Goal: Use online tool/utility: Utilize a website feature to perform a specific function

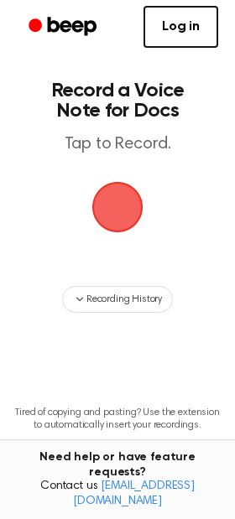
click at [110, 196] on span "button" at bounding box center [117, 207] width 69 height 69
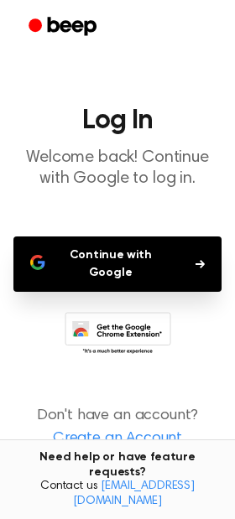
click at [133, 257] on button "Continue with Google" at bounding box center [117, 263] width 208 height 55
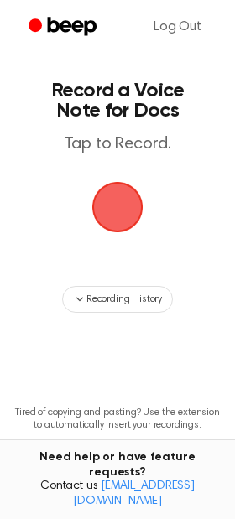
click at [118, 230] on span "button" at bounding box center [118, 207] width 54 height 54
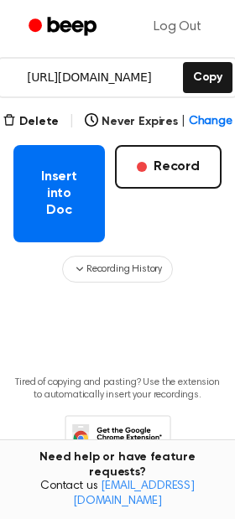
scroll to position [322, 0]
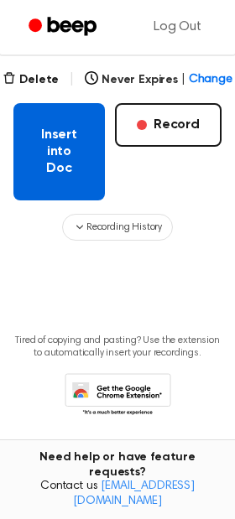
click at [61, 167] on button "Insert into Doc" at bounding box center [58, 151] width 91 height 97
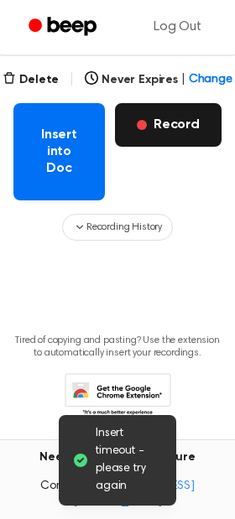
click at [191, 128] on button "Record" at bounding box center [168, 125] width 106 height 44
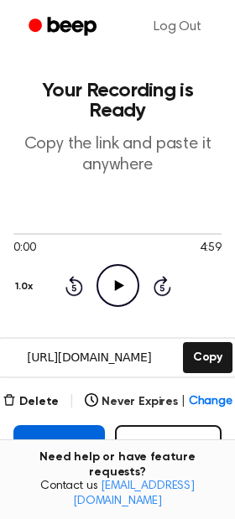
scroll to position [71, 0]
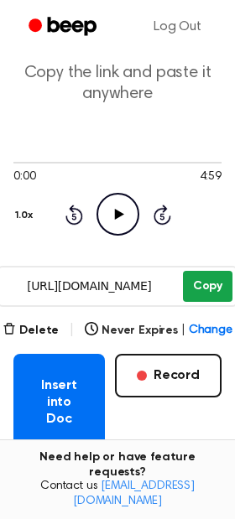
click at [204, 294] on button "Copy" at bounding box center [207, 286] width 49 height 31
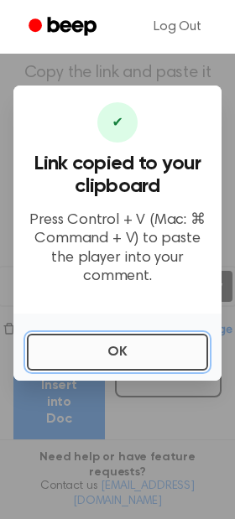
click at [121, 357] on button "OK" at bounding box center [117, 352] width 181 height 37
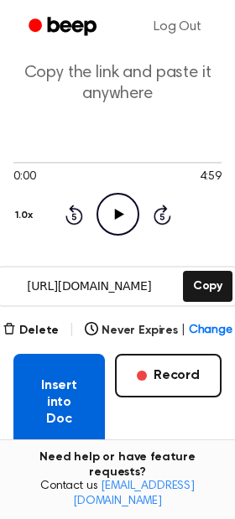
click at [52, 378] on button "Insert into Doc" at bounding box center [58, 402] width 91 height 97
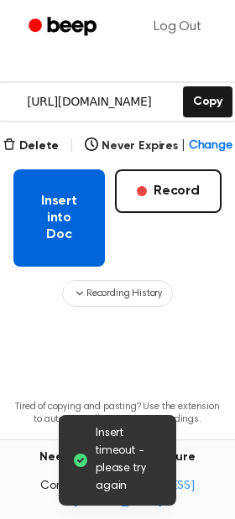
scroll to position [256, 0]
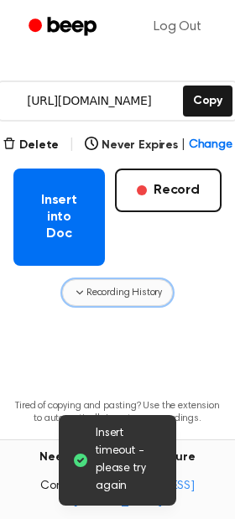
click at [80, 291] on icon "button" at bounding box center [79, 293] width 7 height 4
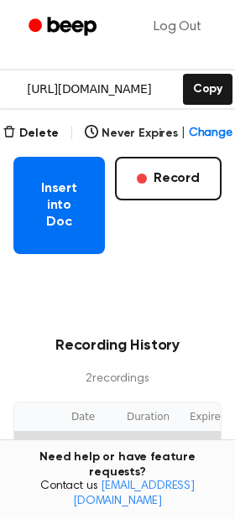
scroll to position [267, 0]
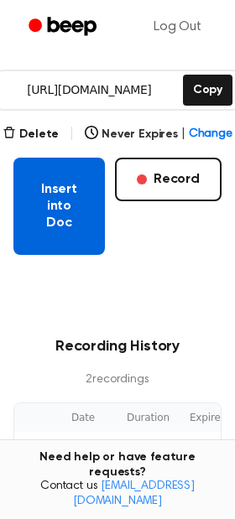
click at [76, 219] on button "Insert into Doc" at bounding box center [58, 206] width 91 height 97
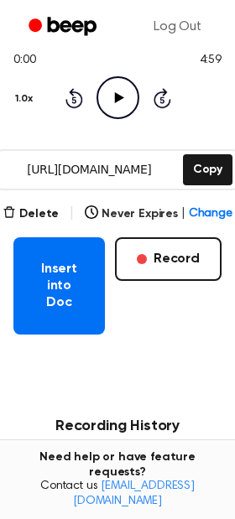
scroll to position [82, 0]
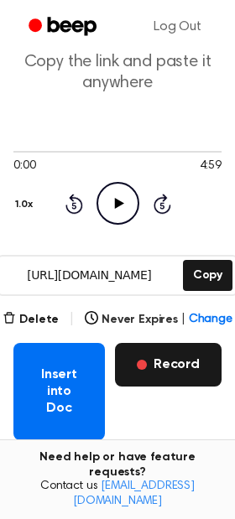
click at [185, 360] on button "Record" at bounding box center [168, 365] width 106 height 44
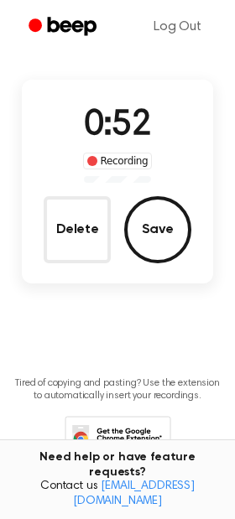
click at [142, 442] on icon at bounding box center [118, 439] width 106 height 46
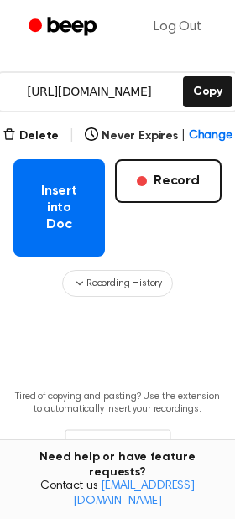
scroll to position [270, 0]
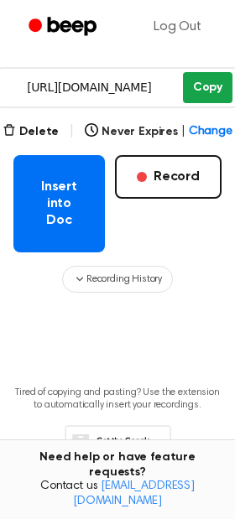
click at [206, 88] on button "Copy" at bounding box center [207, 87] width 49 height 31
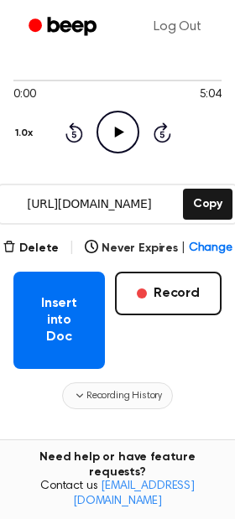
scroll to position [322, 0]
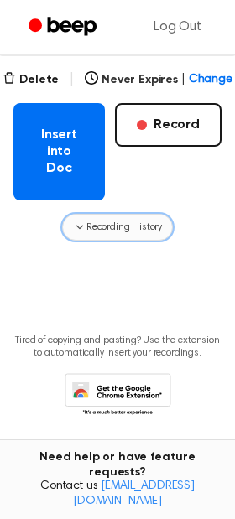
click at [86, 232] on span "Recording History" at bounding box center [123, 227] width 75 height 15
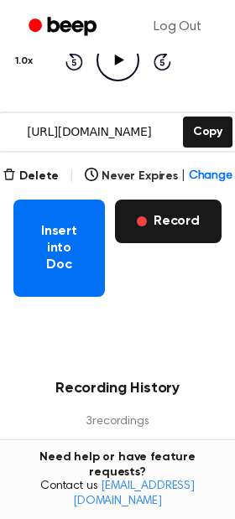
scroll to position [225, 0]
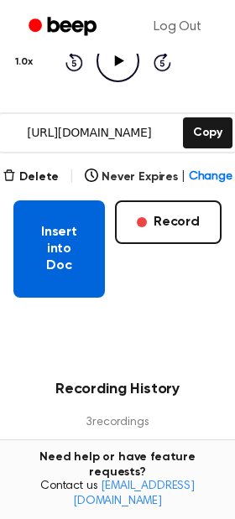
click at [41, 256] on button "Insert into Doc" at bounding box center [58, 248] width 91 height 97
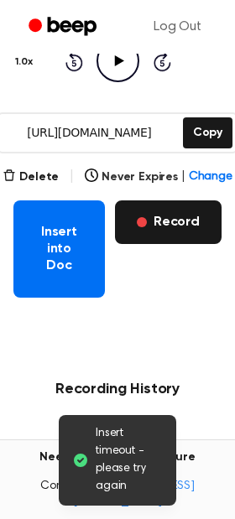
click at [190, 227] on button "Record" at bounding box center [168, 222] width 106 height 44
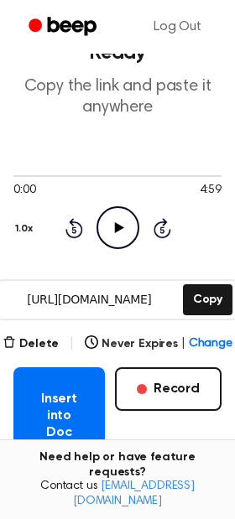
scroll to position [57, 0]
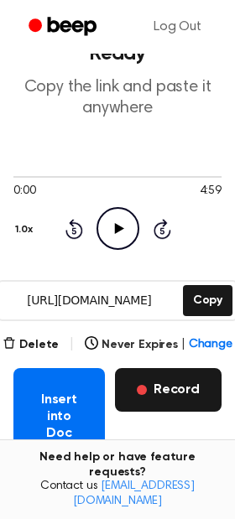
click at [154, 385] on button "Record" at bounding box center [168, 390] width 106 height 44
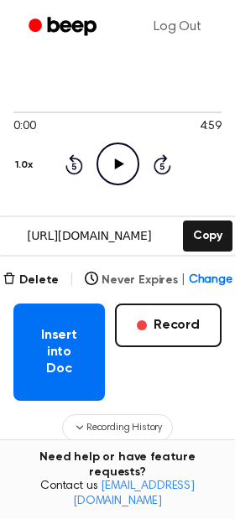
scroll to position [121, 0]
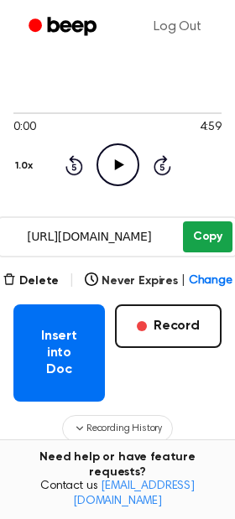
click at [210, 237] on button "Copy" at bounding box center [207, 236] width 49 height 31
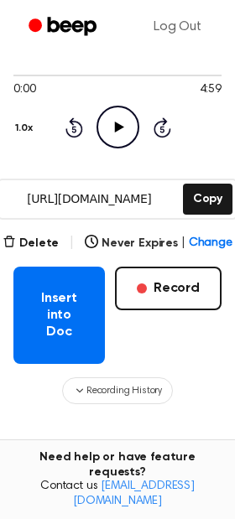
scroll to position [163, 0]
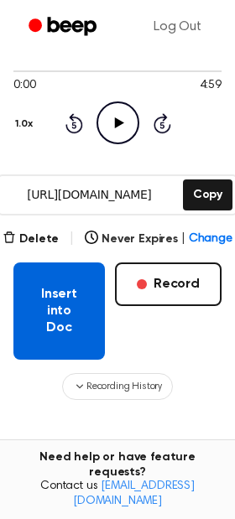
click at [57, 299] on button "Insert into Doc" at bounding box center [58, 310] width 91 height 97
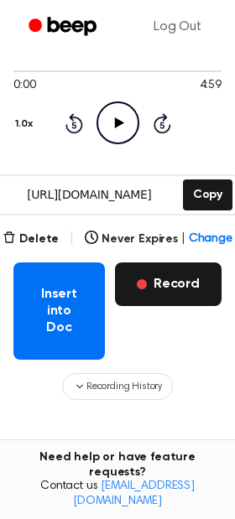
click at [182, 288] on button "Record" at bounding box center [168, 284] width 106 height 44
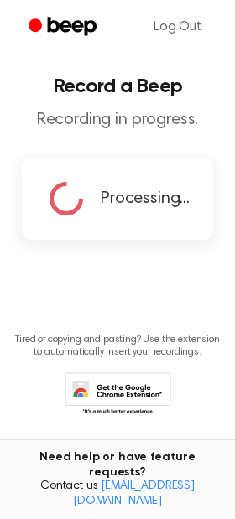
scroll to position [0, 0]
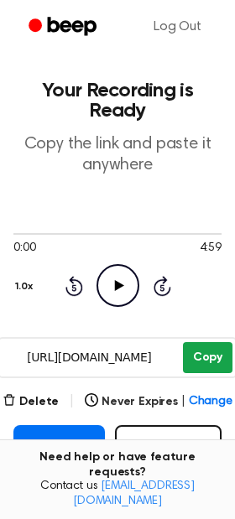
click at [202, 370] on button "Copy" at bounding box center [207, 357] width 49 height 31
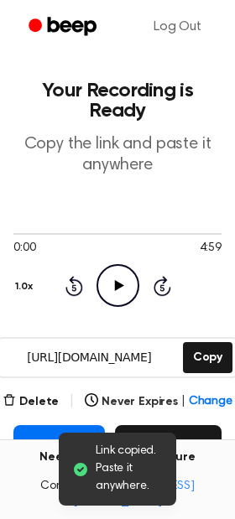
click at [182, 441] on button "Record" at bounding box center [168, 447] width 106 height 44
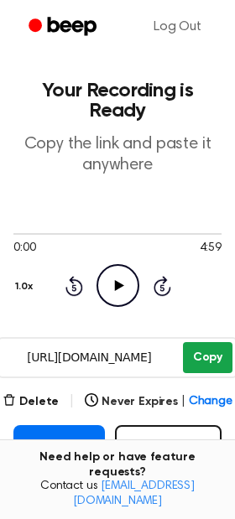
click at [197, 360] on button "Copy" at bounding box center [207, 357] width 49 height 31
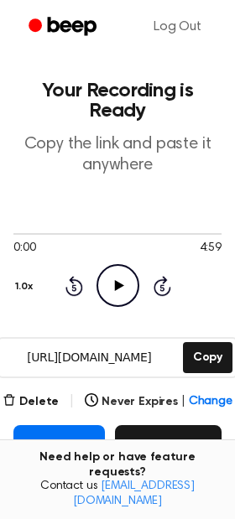
click at [176, 438] on button "Record" at bounding box center [168, 447] width 106 height 44
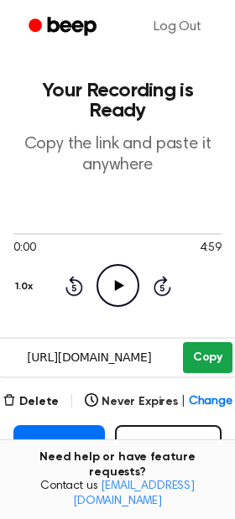
click at [199, 358] on button "Copy" at bounding box center [207, 357] width 49 height 31
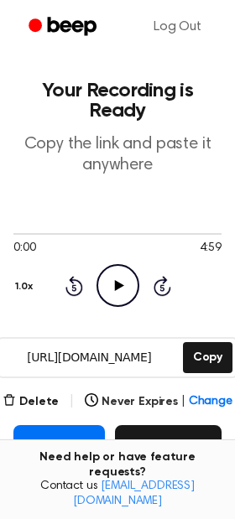
click at [194, 445] on button "Record" at bounding box center [168, 447] width 106 height 44
